Goal: Task Accomplishment & Management: Use online tool/utility

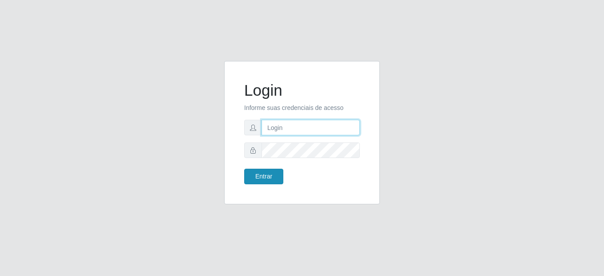
type input "mariabemais@B8"
click at [263, 179] on button "Entrar" at bounding box center [263, 177] width 39 height 16
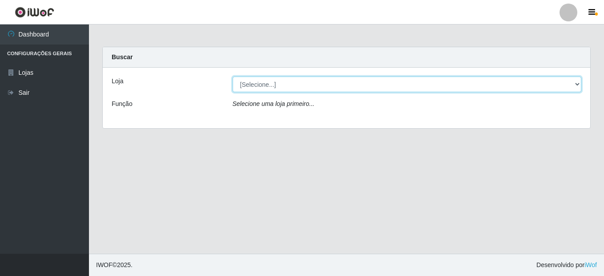
click at [272, 88] on select "[Selecione...] Bemais Supermercados - B8 [PERSON_NAME]" at bounding box center [407, 85] width 349 height 16
select select "413"
click at [233, 77] on select "[Selecione...] Bemais Supermercados - B8 [PERSON_NAME]" at bounding box center [407, 85] width 349 height 16
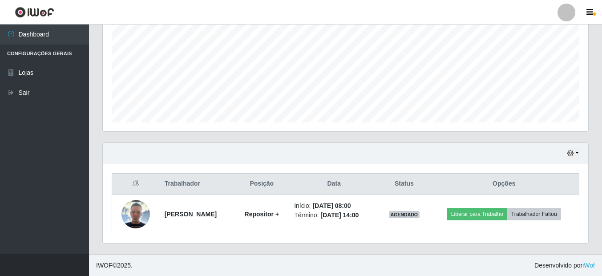
scroll to position [196, 0]
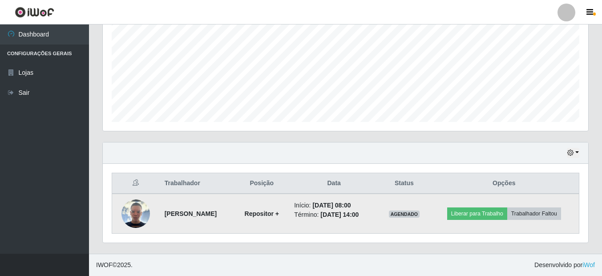
click at [135, 214] on img at bounding box center [135, 213] width 28 height 28
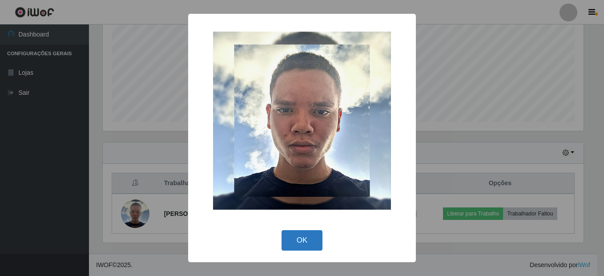
click at [315, 237] on button "OK" at bounding box center [302, 240] width 41 height 21
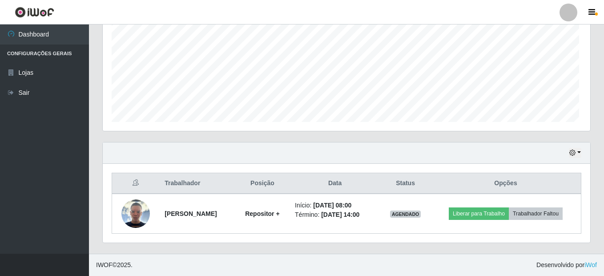
scroll to position [185, 485]
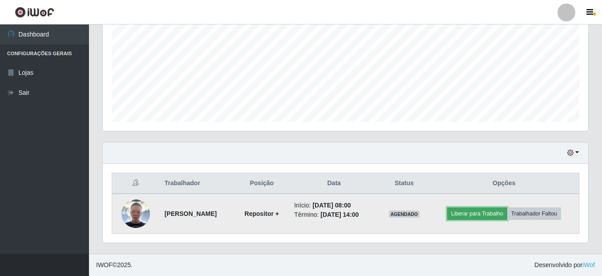
click at [479, 212] on button "Liberar para Trabalho" at bounding box center [477, 213] width 60 height 12
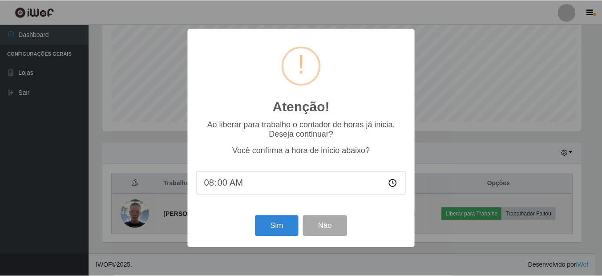
scroll to position [185, 481]
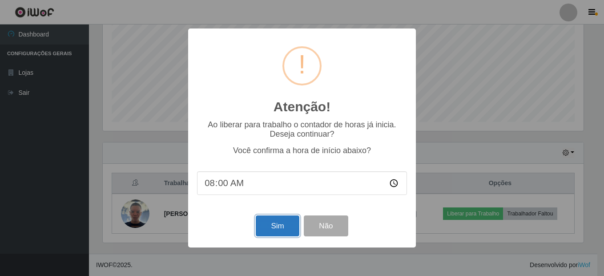
click at [288, 232] on button "Sim" at bounding box center [277, 225] width 43 height 21
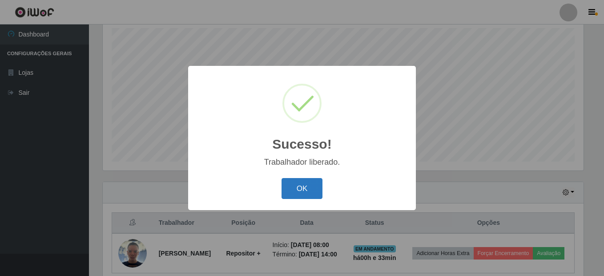
click at [312, 190] on button "OK" at bounding box center [302, 188] width 41 height 21
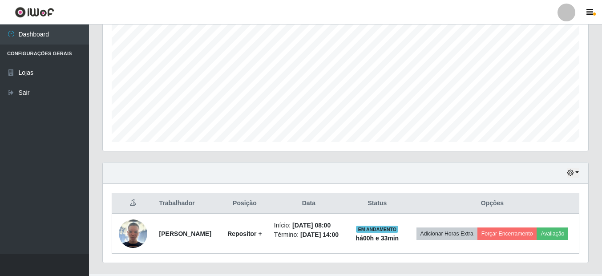
scroll to position [203, 0]
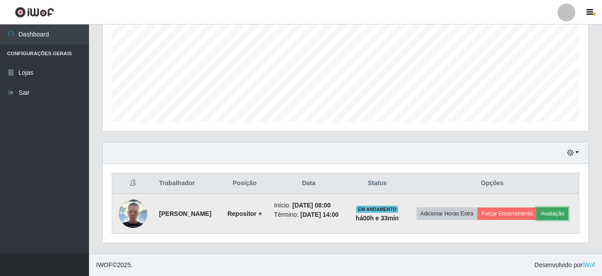
click at [537, 216] on button "Avaliação" at bounding box center [553, 213] width 32 height 12
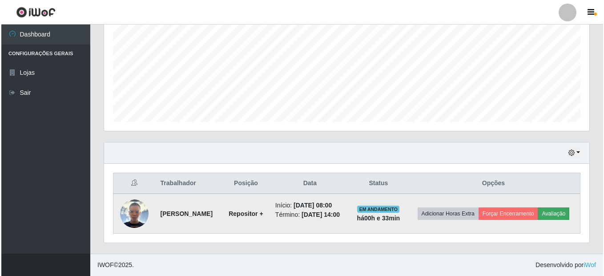
scroll to position [185, 481]
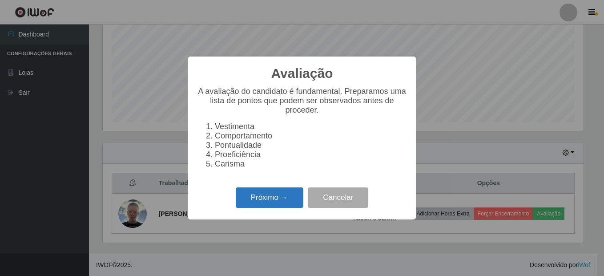
click at [275, 202] on button "Próximo →" at bounding box center [270, 197] width 68 height 21
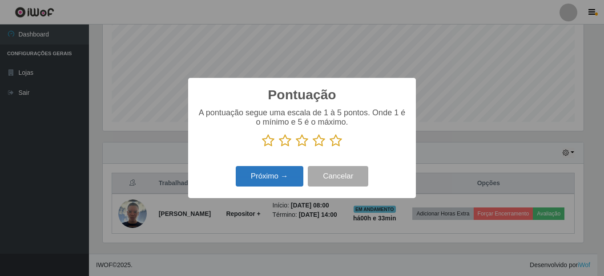
click at [272, 174] on button "Próximo →" at bounding box center [270, 176] width 68 height 21
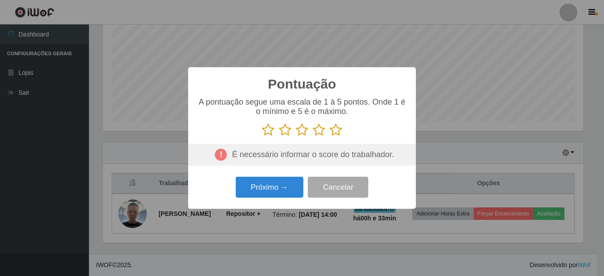
click at [287, 129] on icon at bounding box center [285, 129] width 12 height 13
click at [279, 137] on input "radio" at bounding box center [279, 137] width 0 height 0
click at [287, 184] on button "Próximo →" at bounding box center [270, 187] width 68 height 21
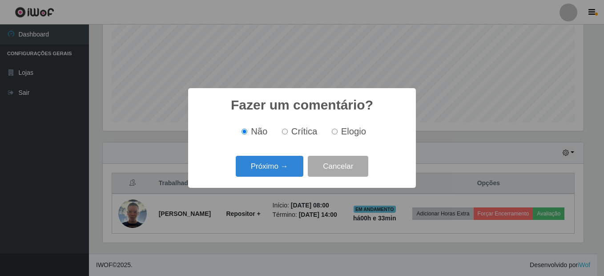
click at [342, 134] on span "Elogio" at bounding box center [353, 131] width 25 height 10
click at [338, 134] on input "Elogio" at bounding box center [335, 132] width 6 height 6
radio input "true"
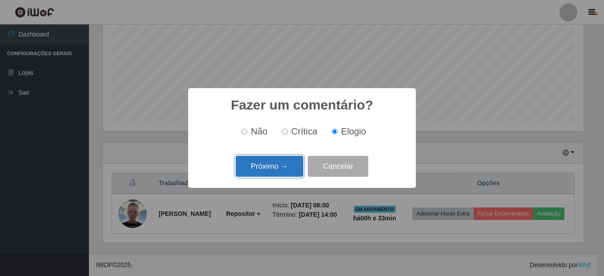
click at [283, 170] on button "Próximo →" at bounding box center [270, 166] width 68 height 21
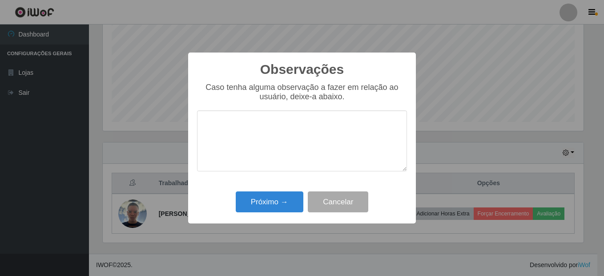
click at [250, 121] on textarea at bounding box center [302, 140] width 210 height 61
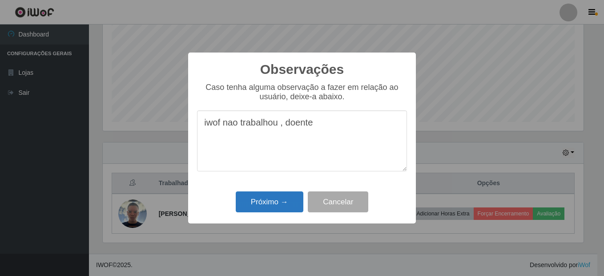
type textarea "iwof nao trabalhou , doente"
click at [261, 203] on button "Próximo →" at bounding box center [270, 201] width 68 height 21
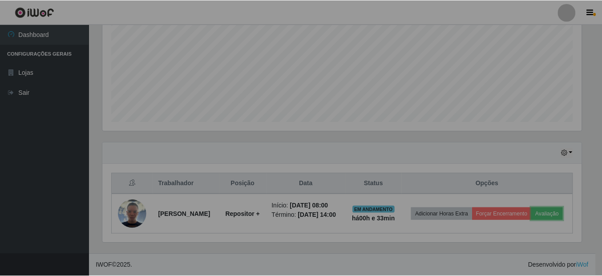
scroll to position [185, 485]
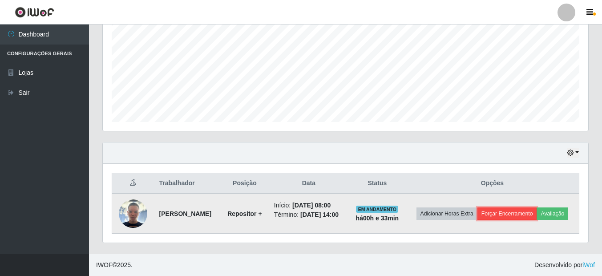
click at [534, 207] on button "Forçar Encerramento" at bounding box center [507, 213] width 60 height 12
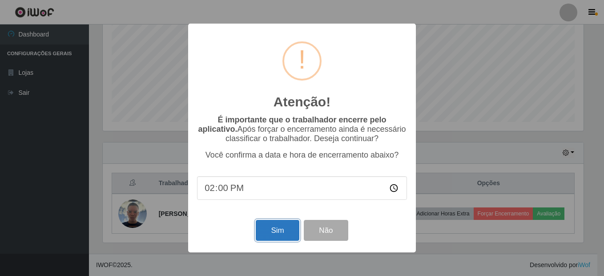
click at [279, 230] on button "Sim" at bounding box center [277, 230] width 43 height 21
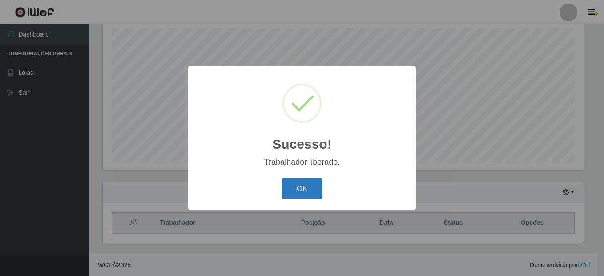
click at [314, 196] on button "OK" at bounding box center [302, 188] width 41 height 21
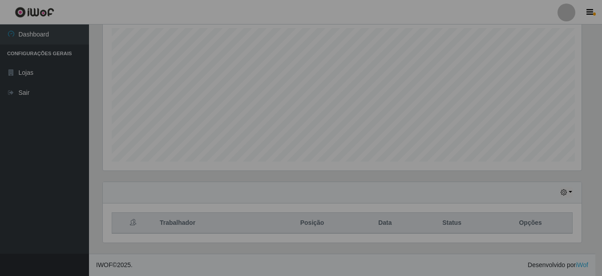
scroll to position [185, 485]
